Goal: Information Seeking & Learning: Learn about a topic

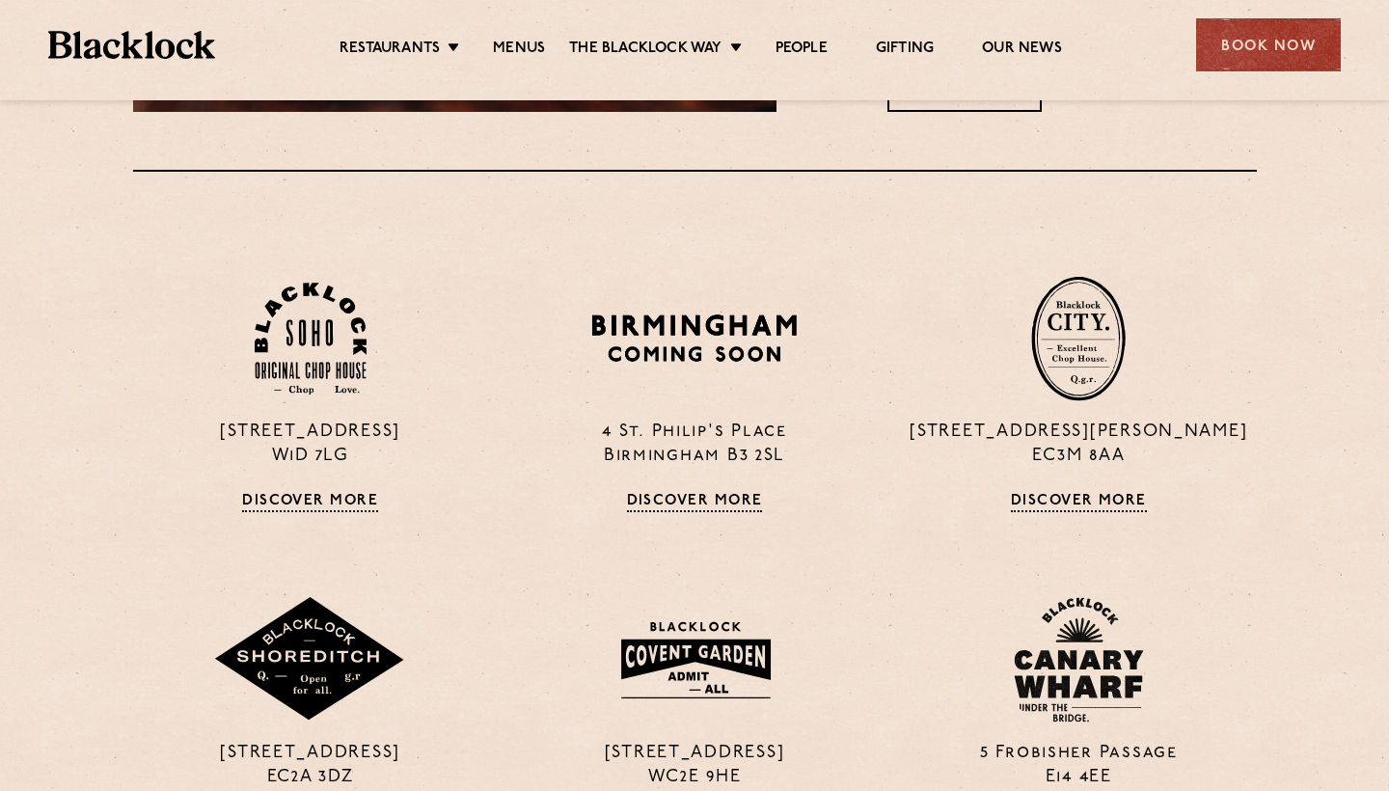
scroll to position [990, 0]
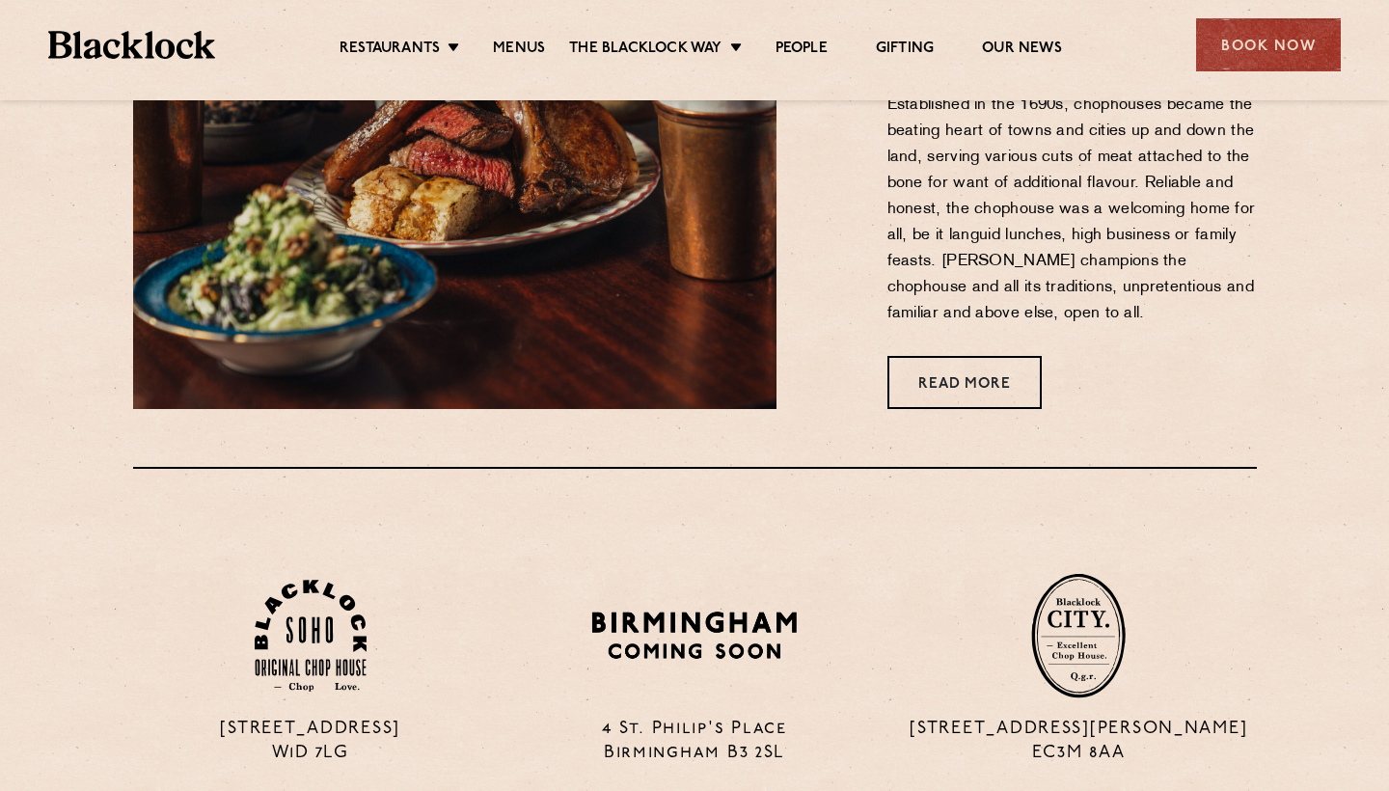
click at [485, 37] on ul "Restaurants [GEOGRAPHIC_DATA] [GEOGRAPHIC_DATA] [GEOGRAPHIC_DATA] [GEOGRAPHIC_D…" at bounding box center [700, 45] width 971 height 31
click at [493, 44] on link "Menus" at bounding box center [519, 50] width 52 height 21
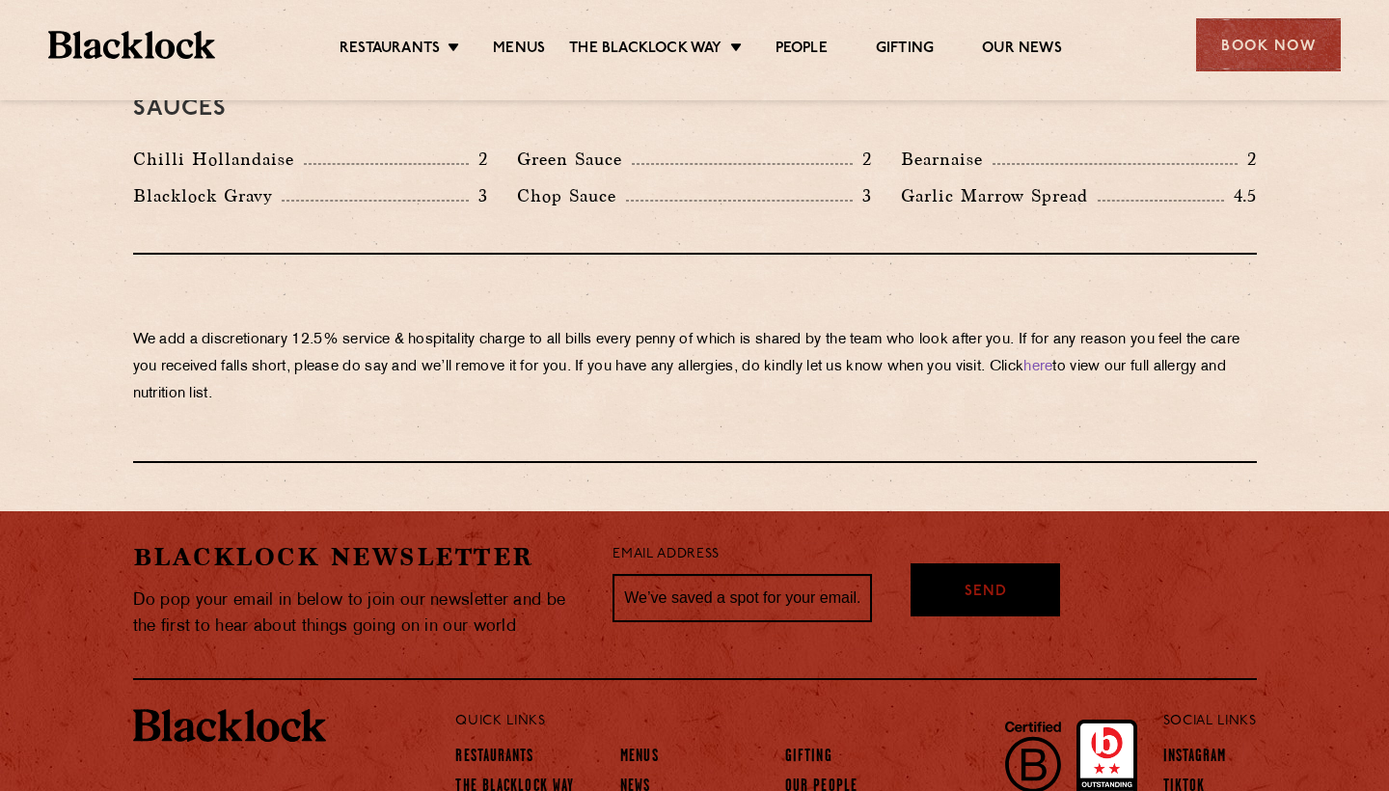
scroll to position [3317, 0]
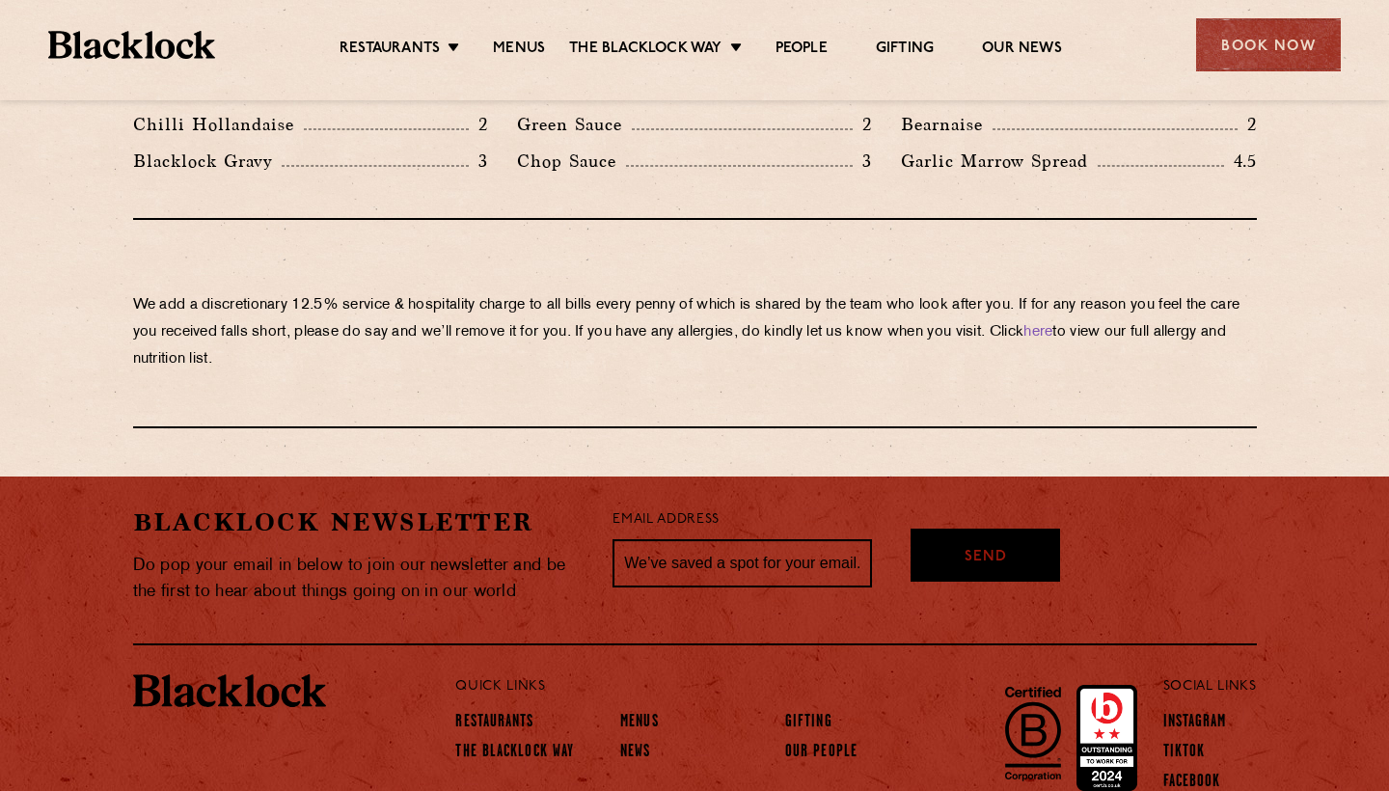
click at [524, 292] on p "We add a discretionary 12.5% service & hospitality charge to all bills every pe…" at bounding box center [694, 332] width 1123 height 81
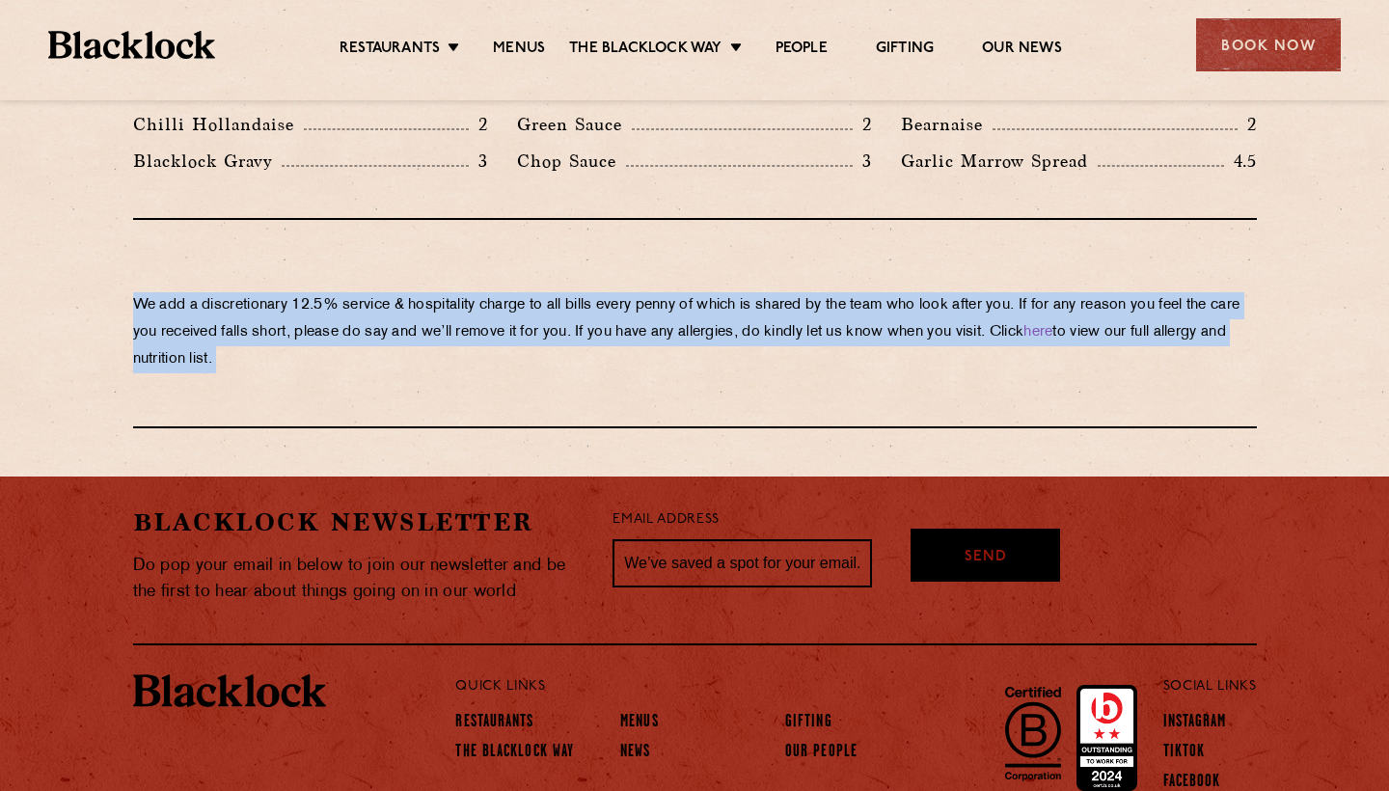
click at [524, 292] on p "We add a discretionary 12.5% service & hospitality charge to all bills every pe…" at bounding box center [694, 332] width 1123 height 81
click at [504, 292] on p "We add a discretionary 12.5% service & hospitality charge to all bills every pe…" at bounding box center [694, 332] width 1123 height 81
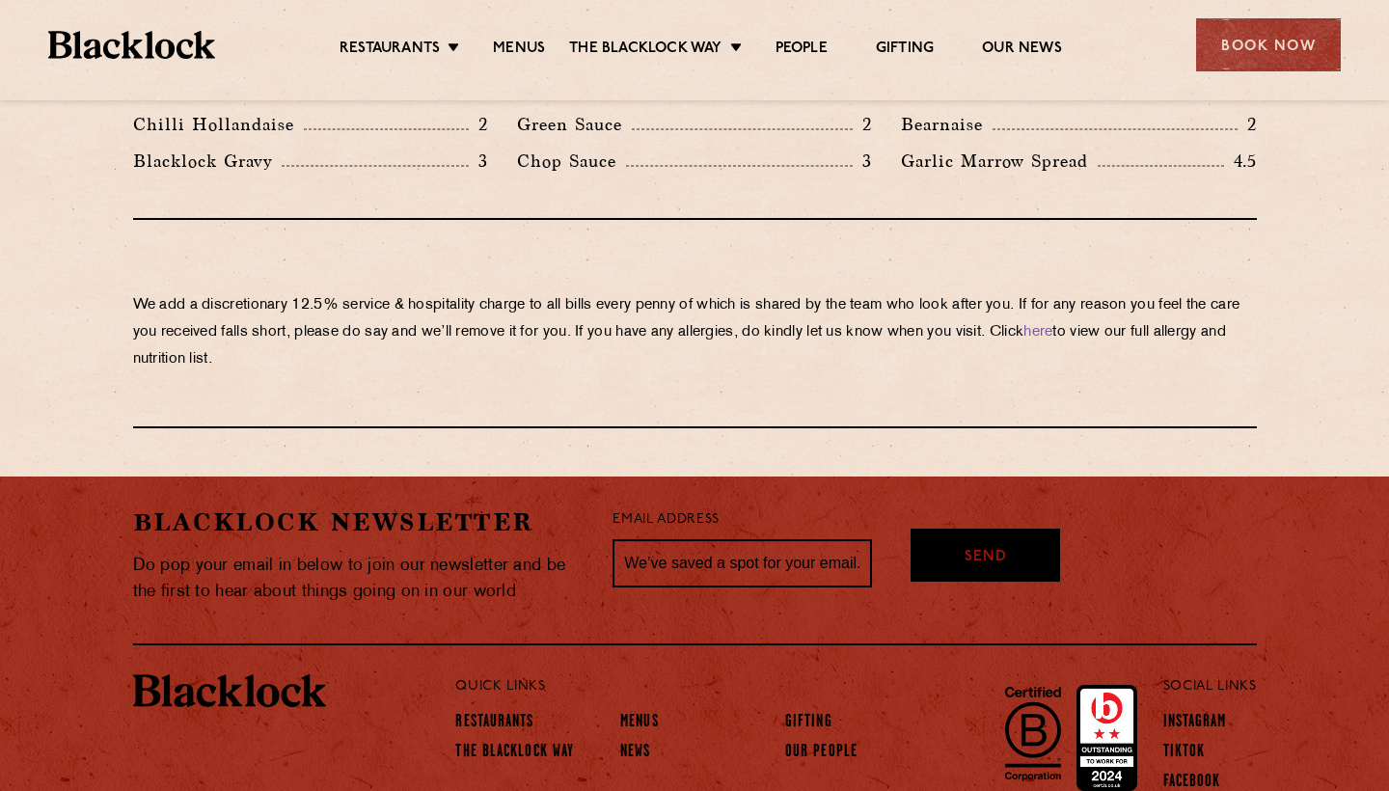
click at [504, 292] on p "We add a discretionary 12.5% service & hospitality charge to all bills every pe…" at bounding box center [694, 332] width 1123 height 81
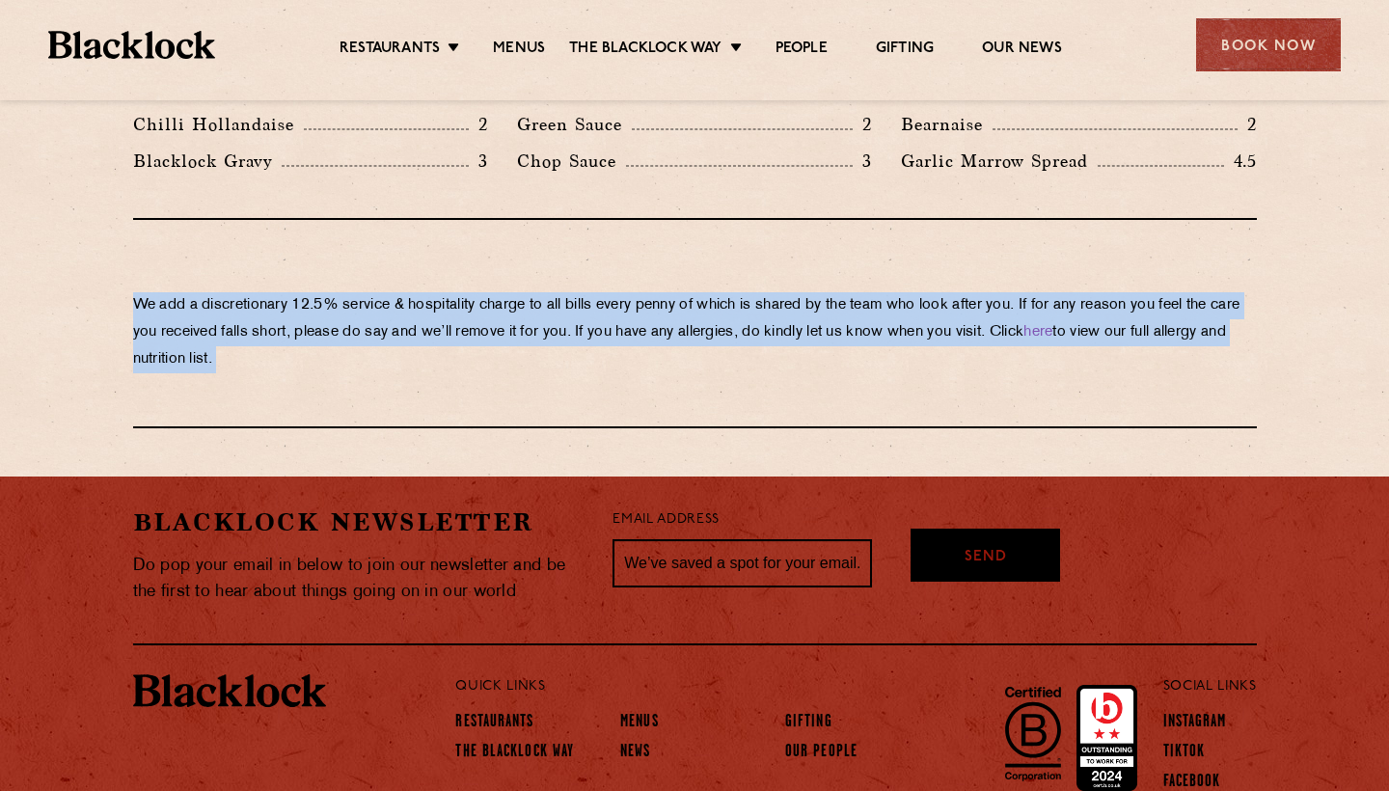
click at [504, 292] on p "We add a discretionary 12.5% service & hospitality charge to all bills every pe…" at bounding box center [694, 332] width 1123 height 81
click at [480, 292] on p "We add a discretionary 12.5% service & hospitality charge to all bills every pe…" at bounding box center [694, 332] width 1123 height 81
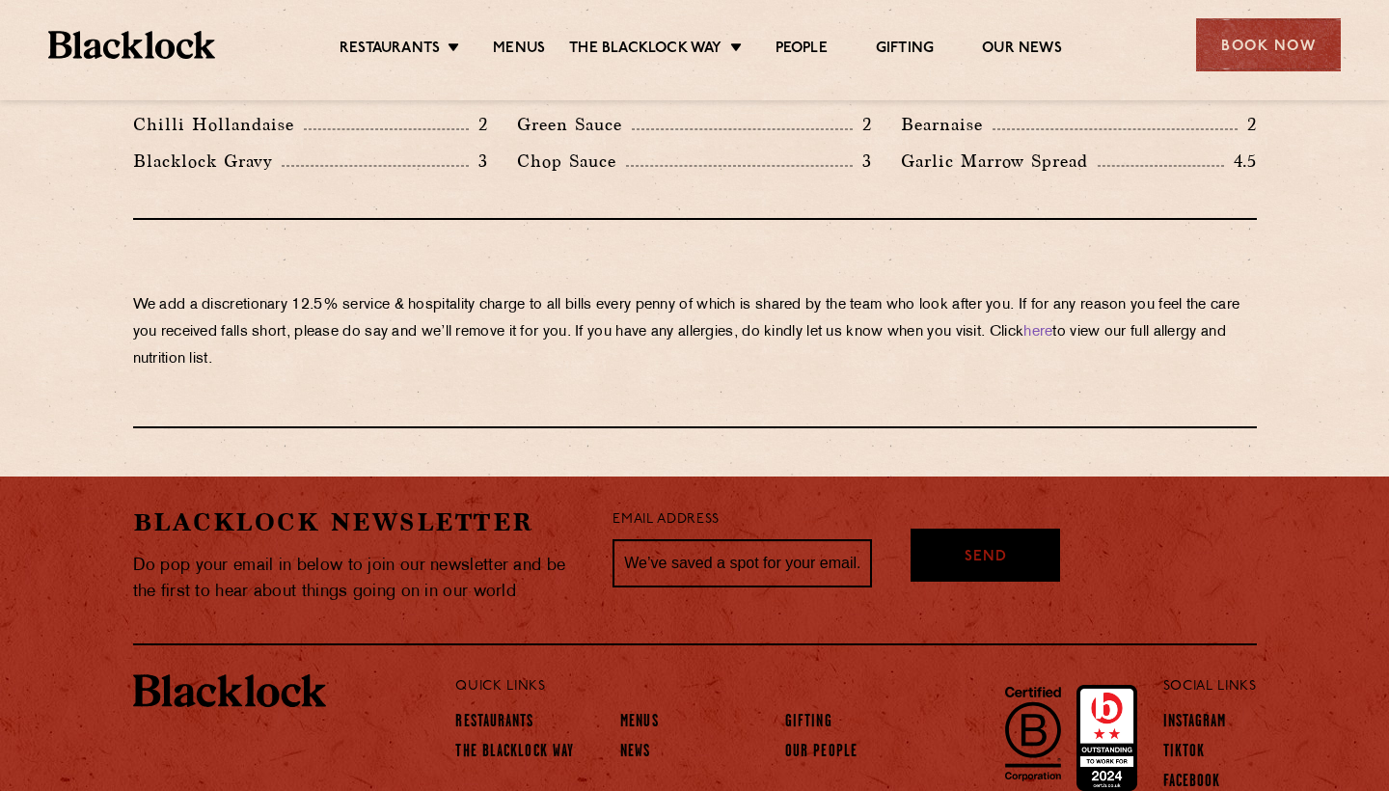
click at [480, 292] on p "We add a discretionary 12.5% service & hospitality charge to all bills every pe…" at bounding box center [694, 332] width 1123 height 81
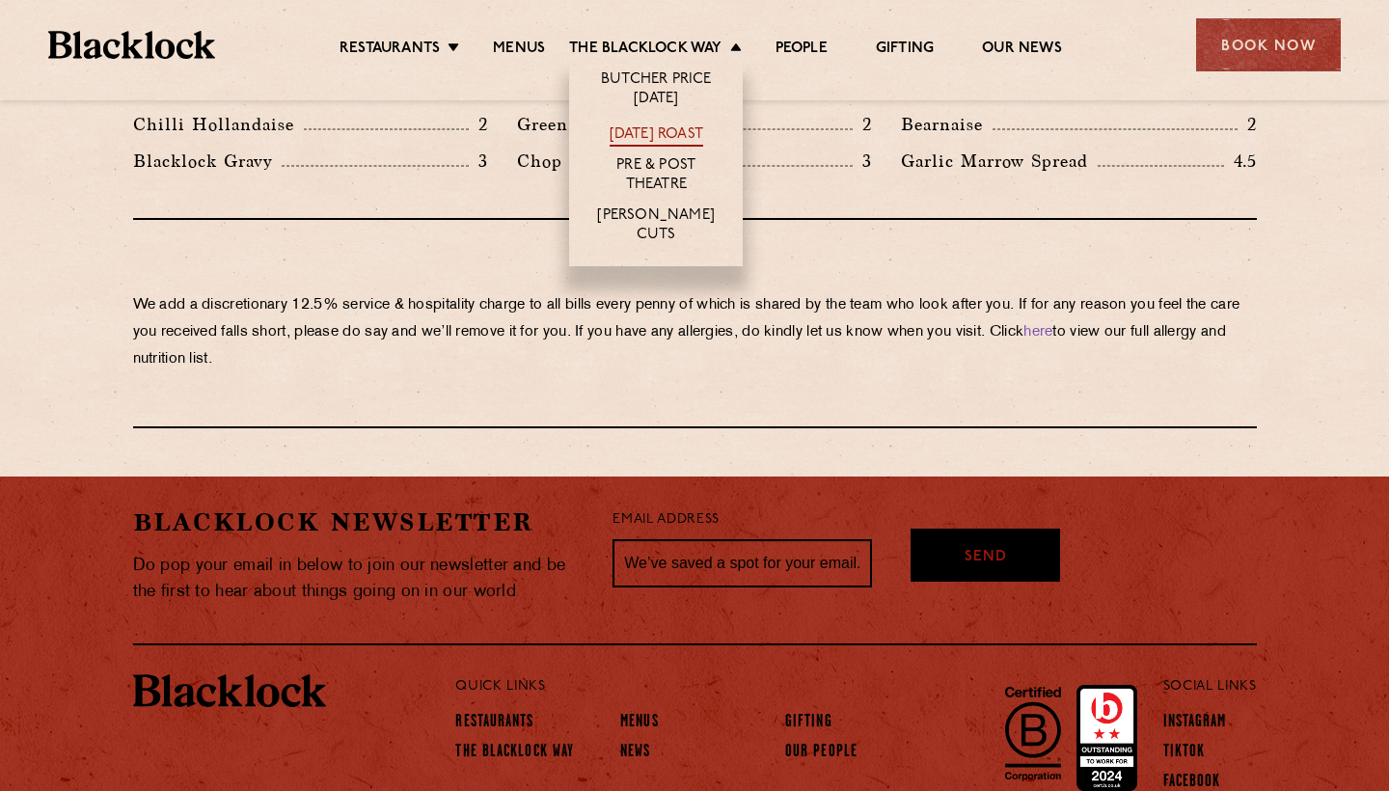
click at [629, 132] on link "[DATE] Roast" at bounding box center [656, 135] width 94 height 21
